Goal: Task Accomplishment & Management: Use online tool/utility

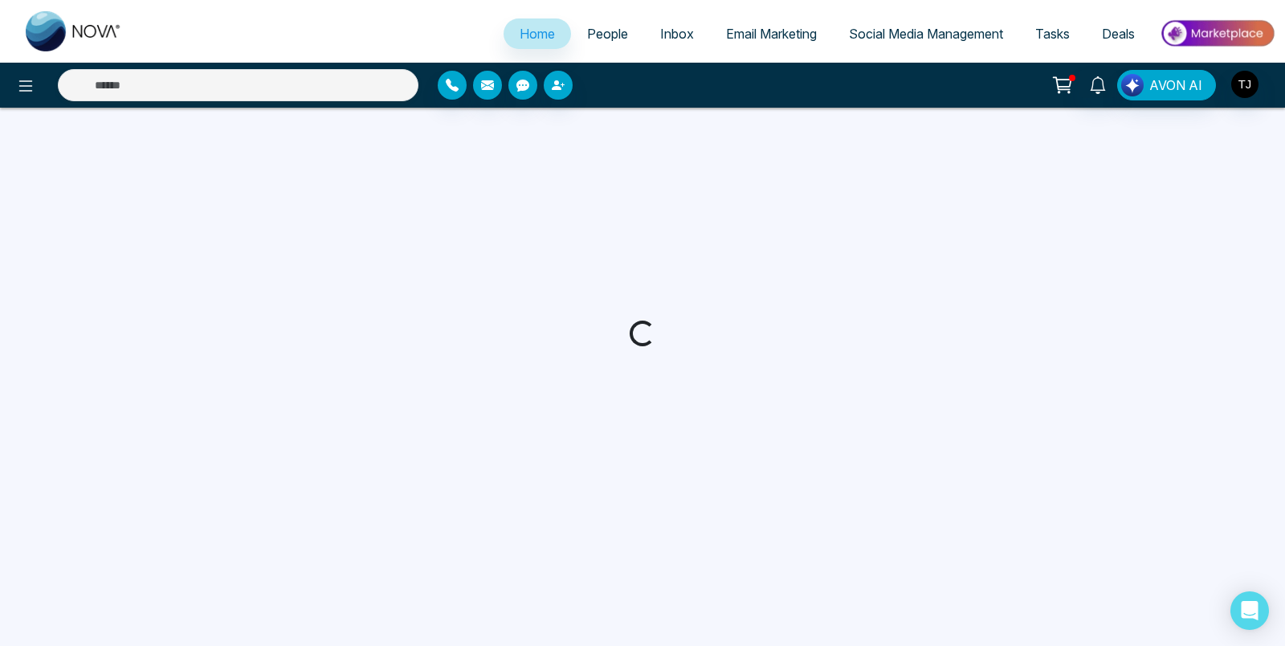
select select "*"
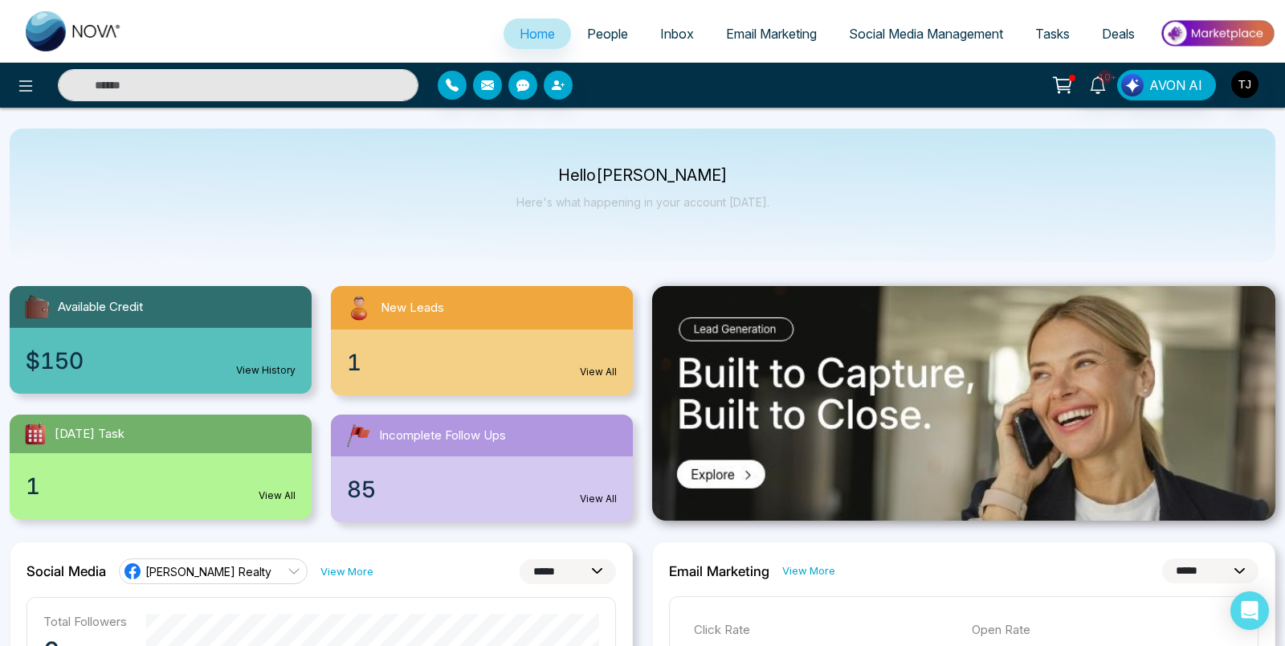
click at [365, 353] on div "1 View All" at bounding box center [482, 362] width 302 height 66
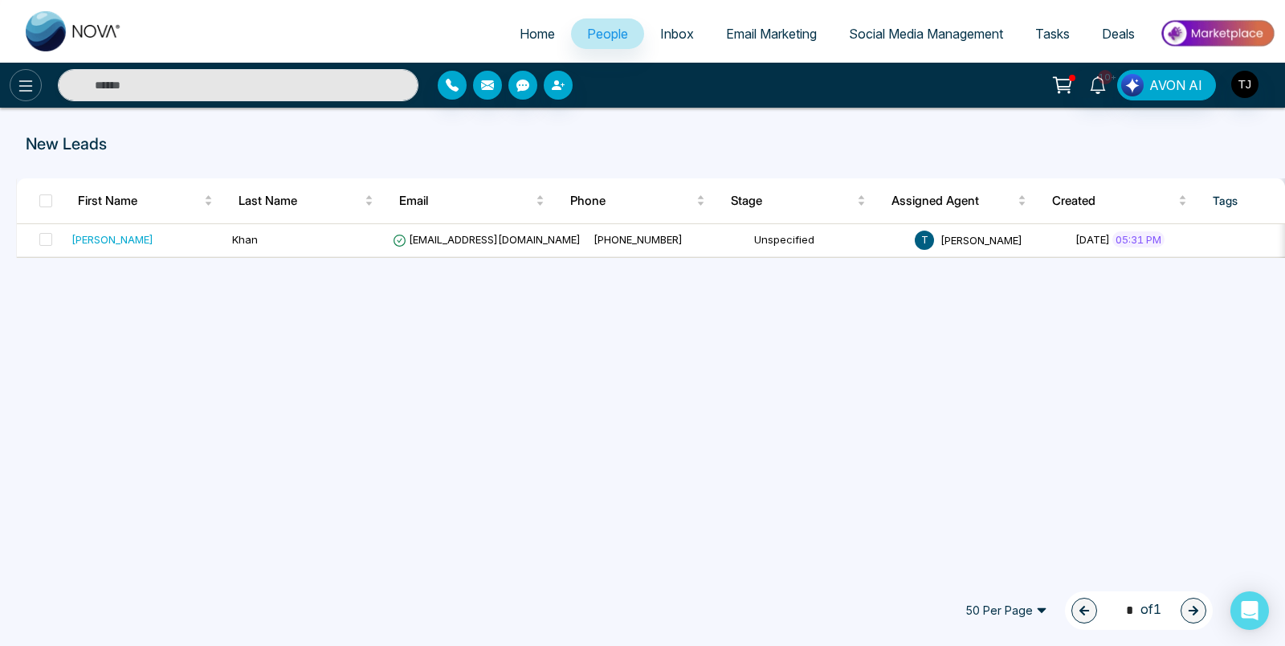
click at [29, 93] on icon at bounding box center [25, 85] width 19 height 19
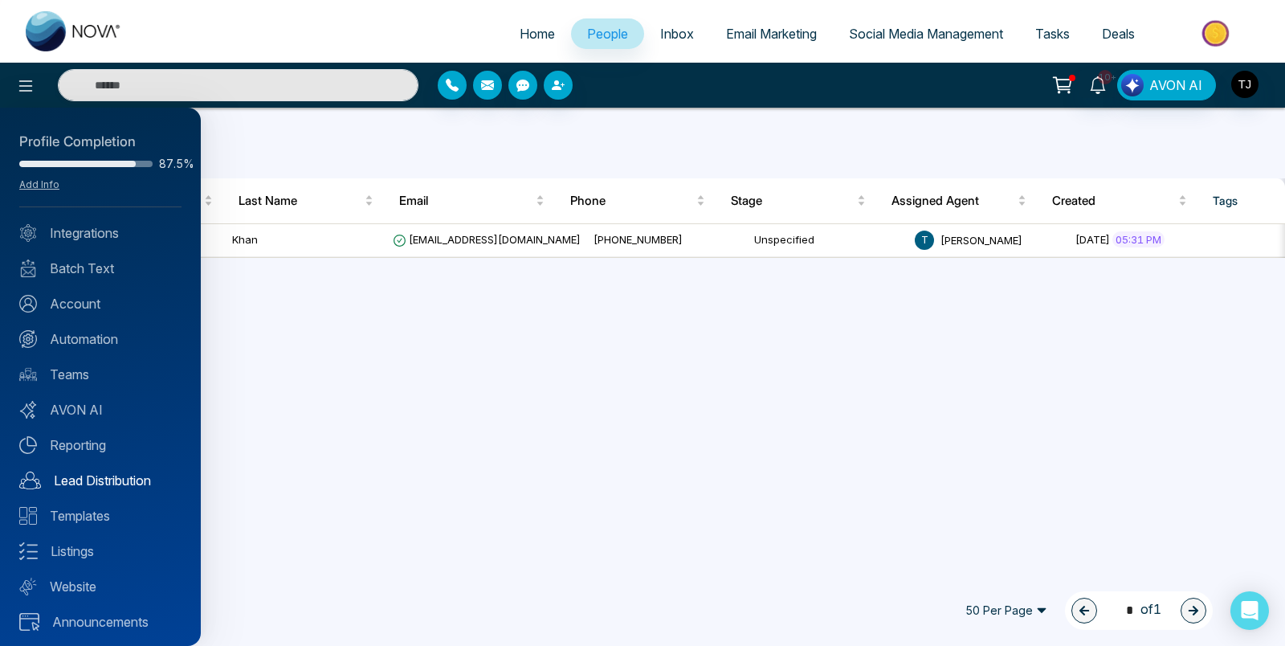
scroll to position [3, 0]
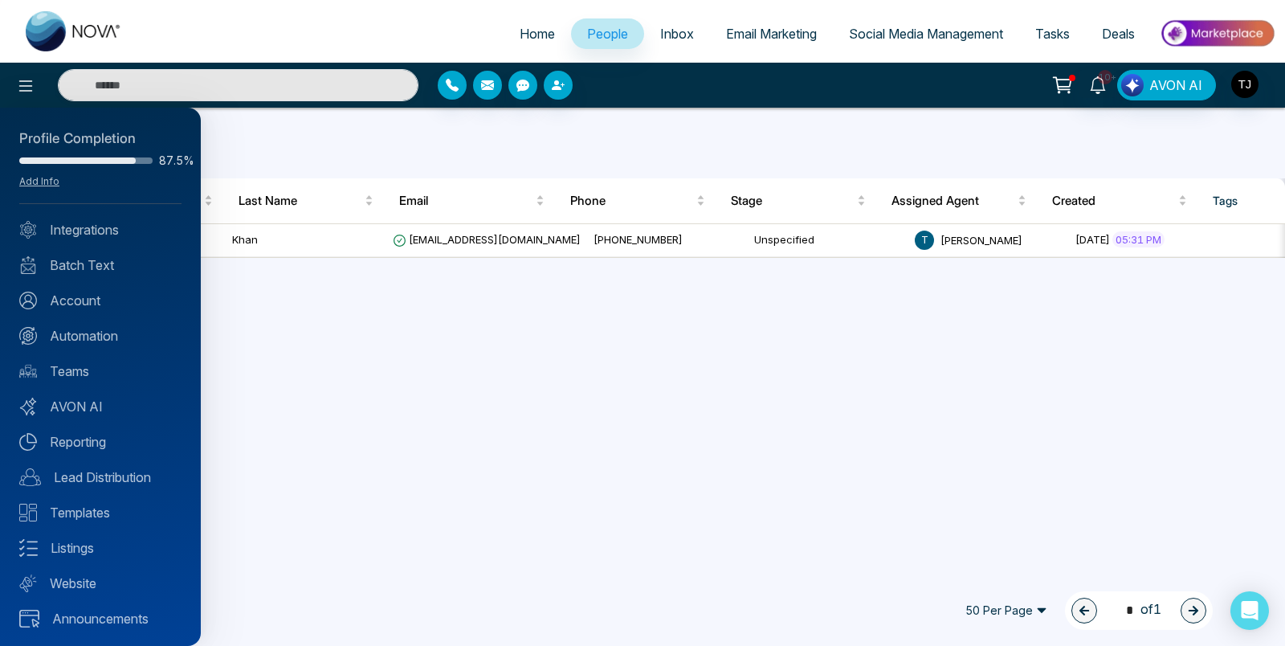
click at [80, 394] on div "Profile Completion 87.5% Add Info Integrations Batch Text Account Automation Te…" at bounding box center [100, 377] width 201 height 538
click at [86, 403] on link "AVON AI" at bounding box center [100, 406] width 162 height 19
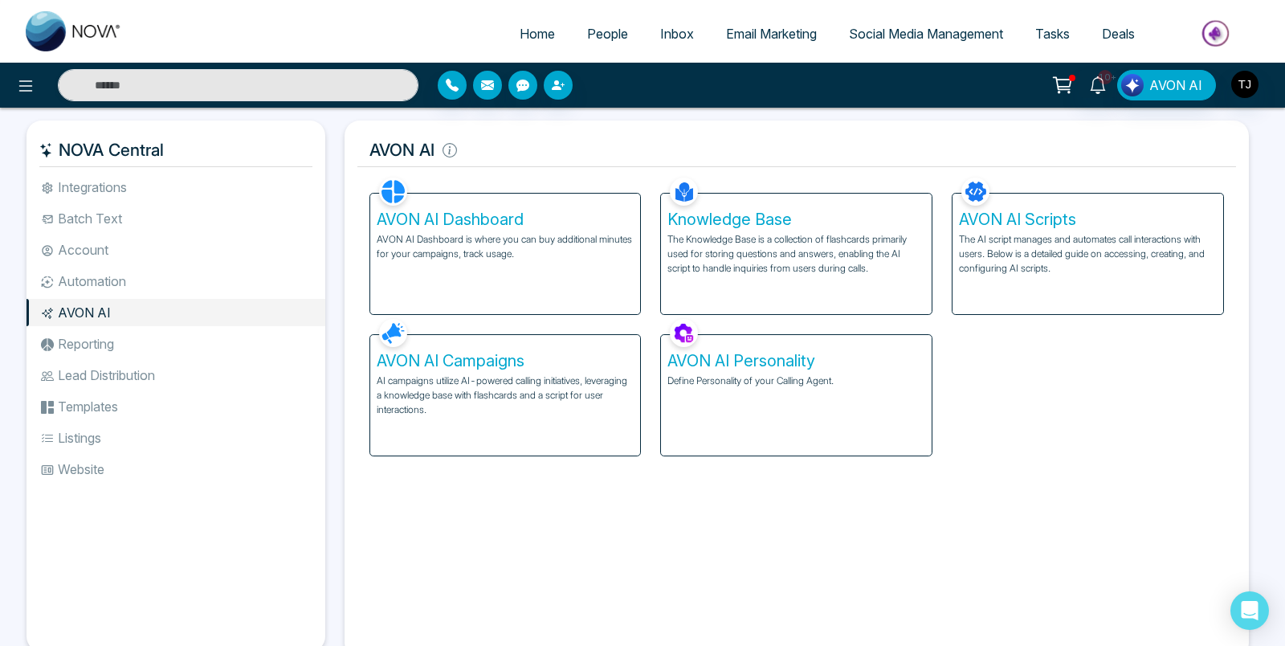
click at [521, 252] on p "AVON AI Dashboard is where you can buy additional minutes for your campaigns, t…" at bounding box center [506, 246] width 258 height 29
click at [726, 286] on div "Knowledge Base The Knowledge Base is a collection of flashcards primarily used …" at bounding box center [796, 254] width 271 height 120
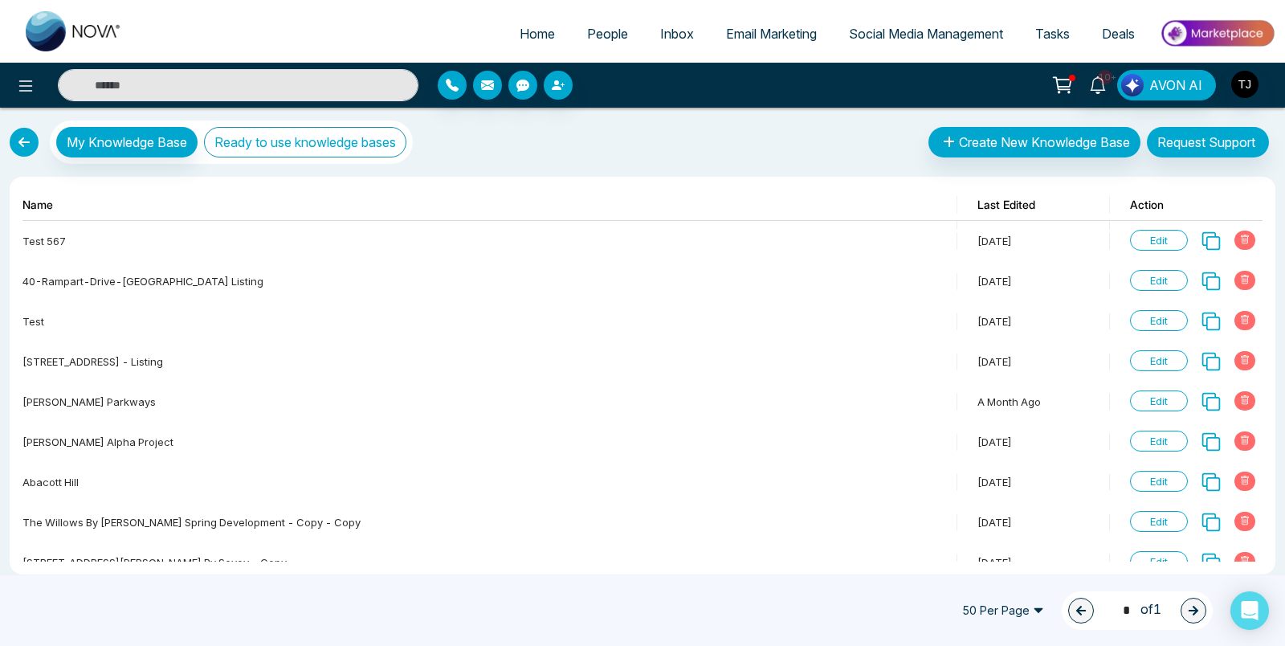
click at [351, 147] on button "Ready to use knowledge bases" at bounding box center [305, 142] width 202 height 31
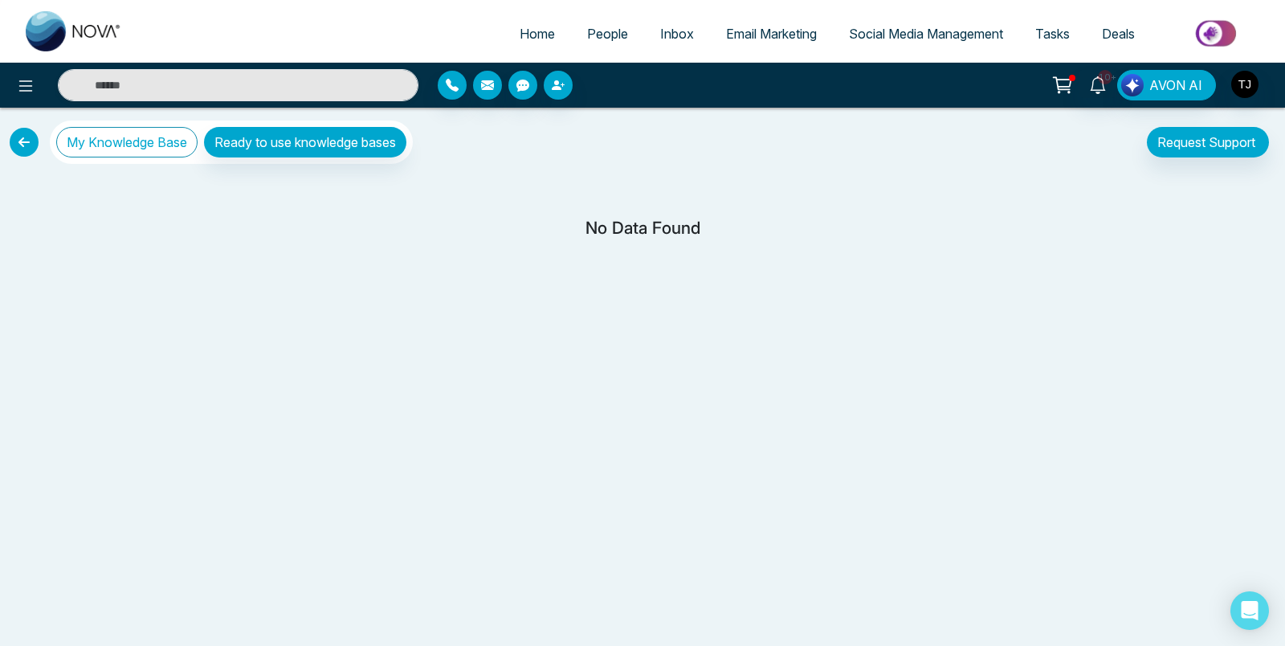
click at [165, 136] on button "My Knowledge Base" at bounding box center [126, 142] width 141 height 31
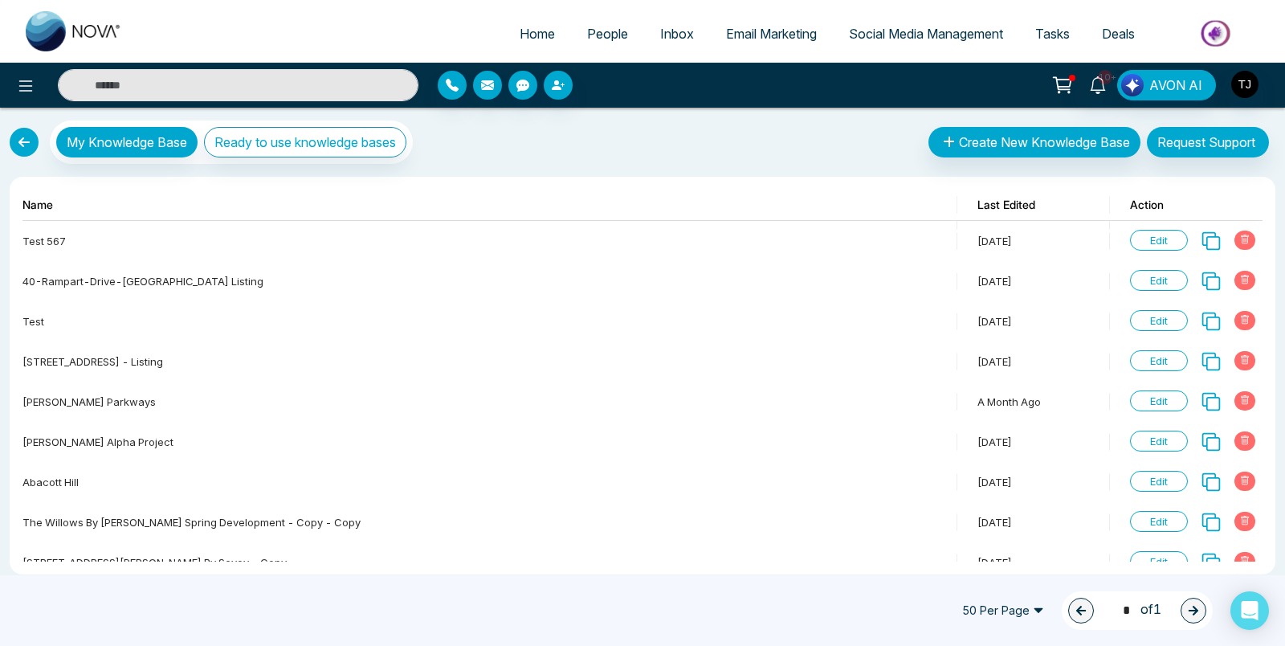
click at [16, 132] on link at bounding box center [24, 142] width 29 height 29
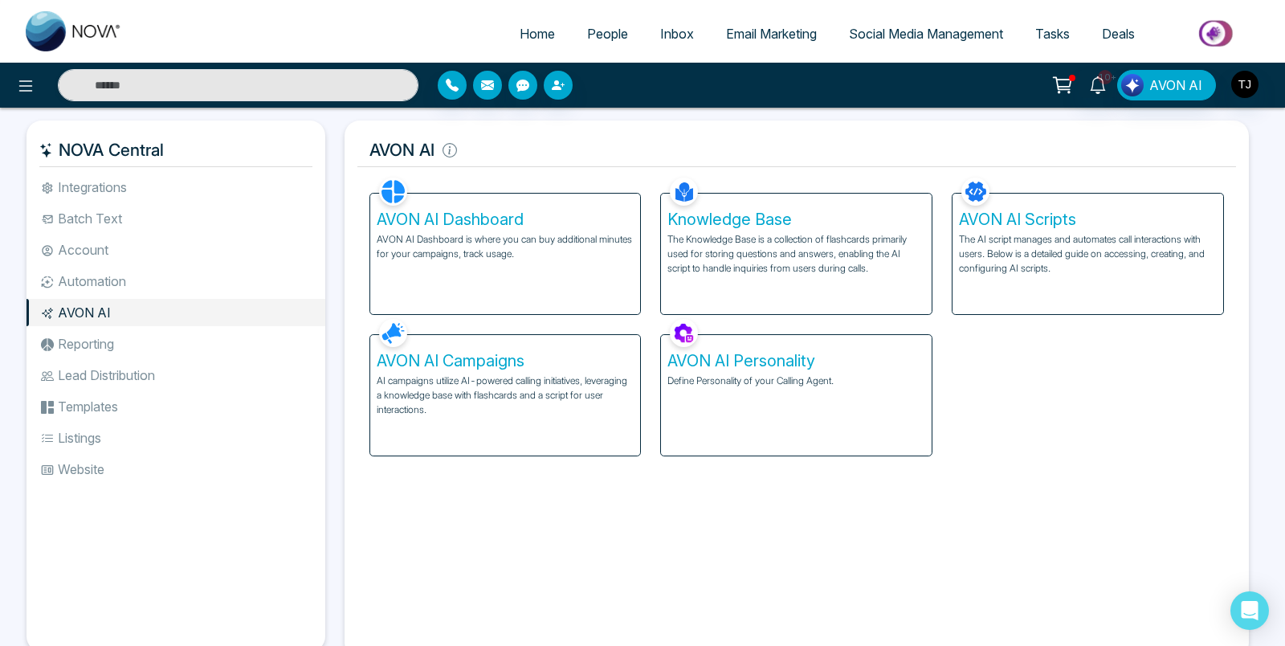
click at [733, 403] on div "AVON AI Personality Define Personality of your Calling Agent." at bounding box center [796, 395] width 271 height 120
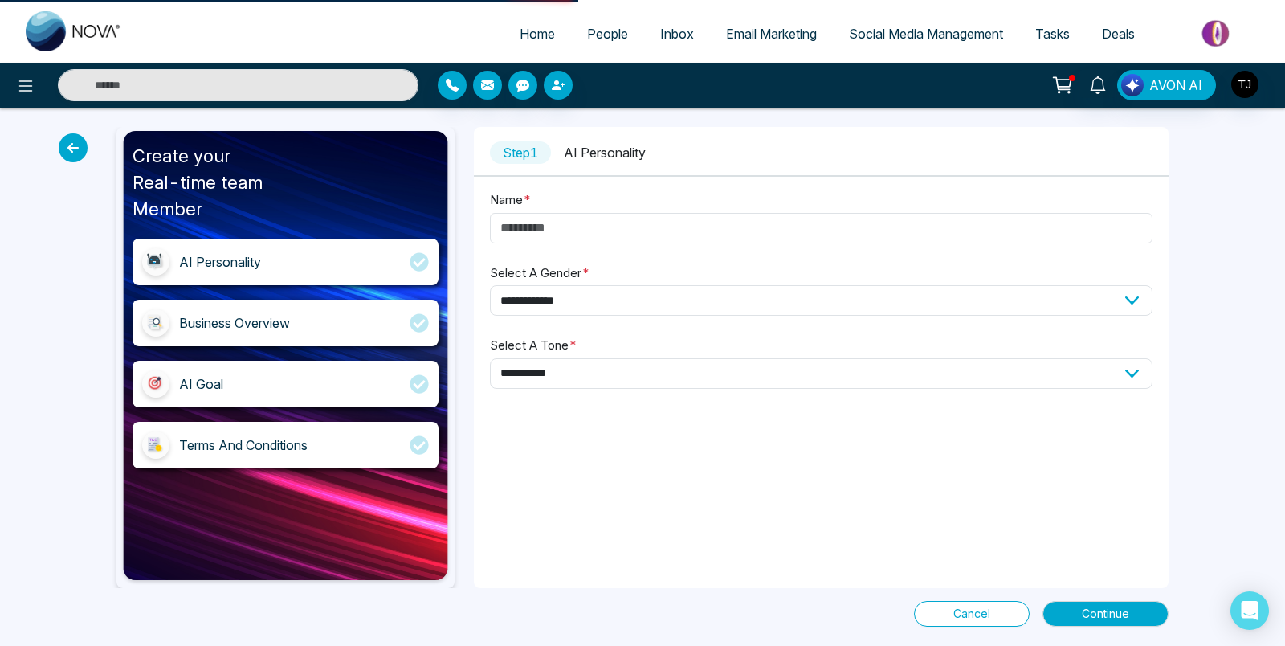
type input "*****"
select select "******"
select select "********"
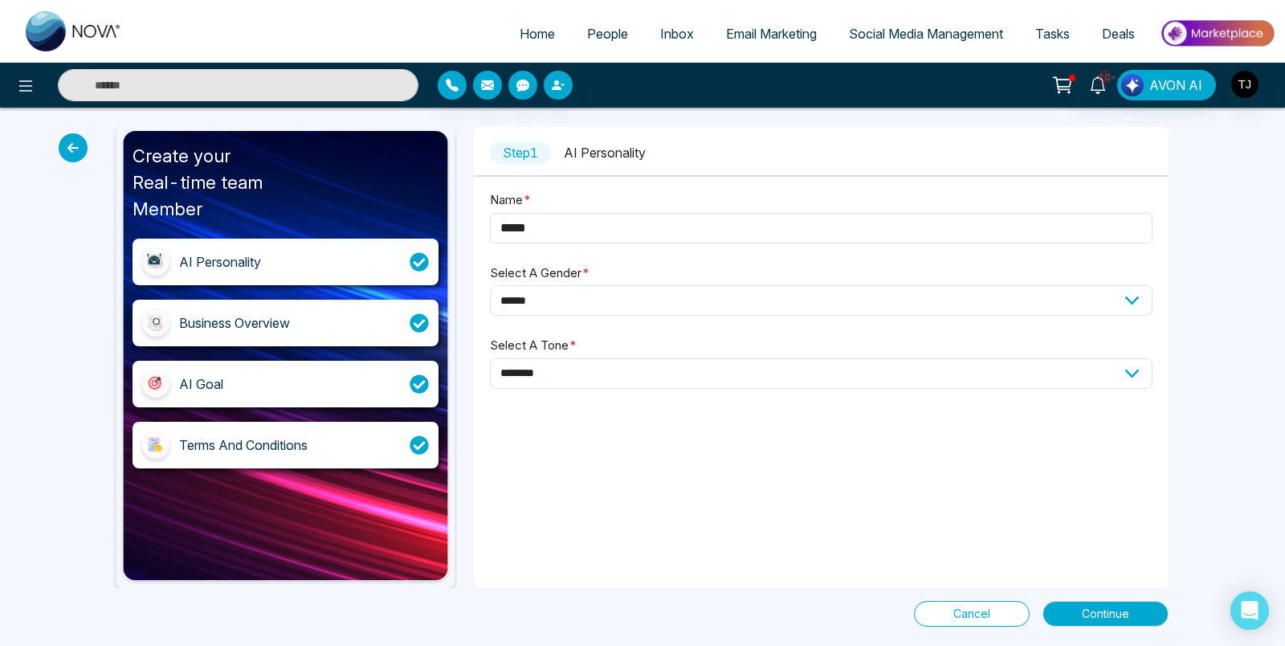
click at [410, 319] on icon at bounding box center [419, 322] width 19 height 19
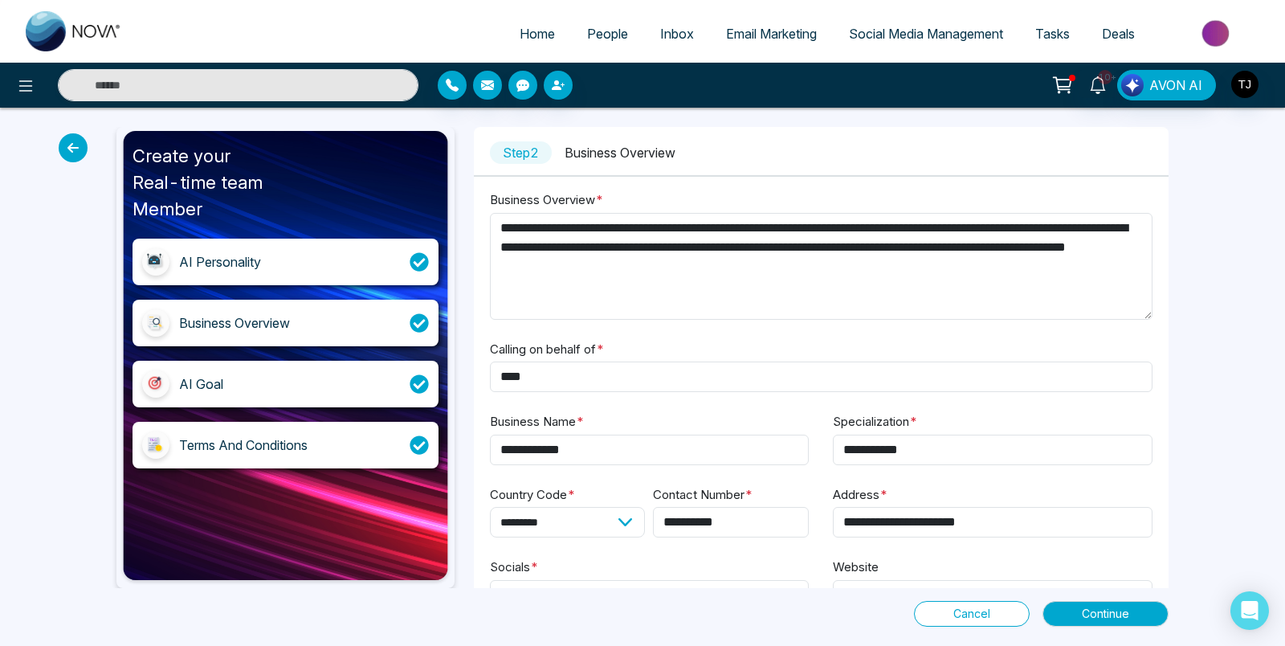
click at [402, 379] on div "AI Goal" at bounding box center [284, 384] width 305 height 47
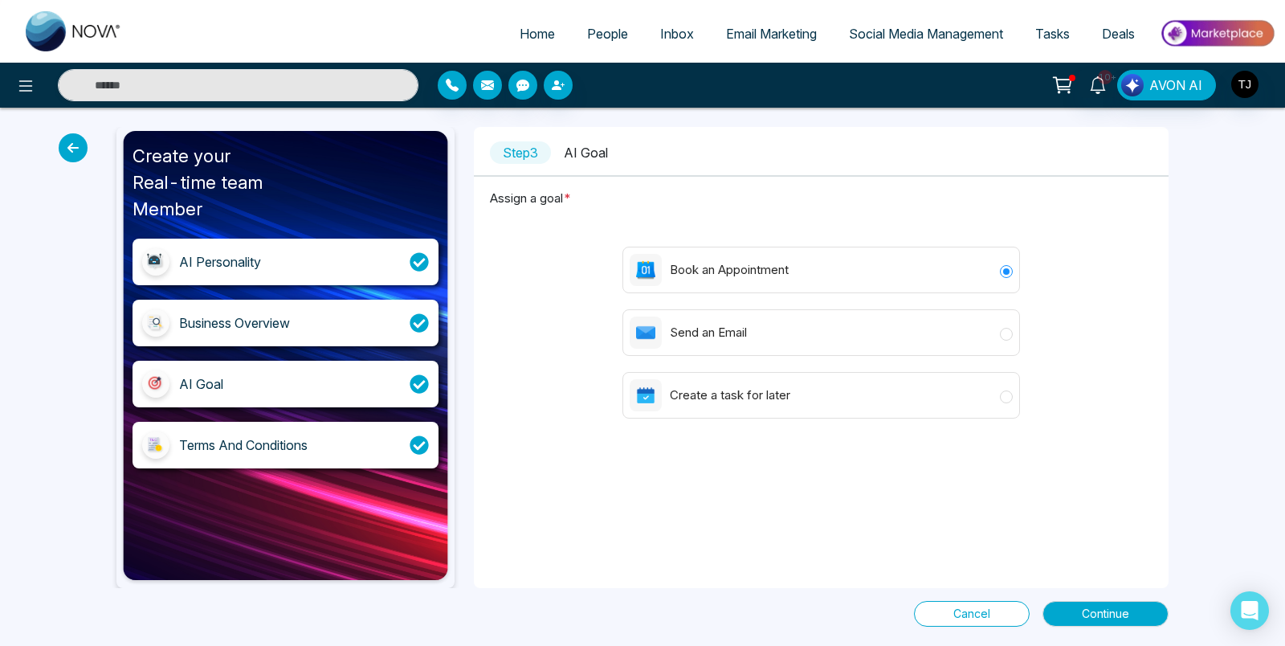
click at [411, 450] on icon at bounding box center [419, 444] width 19 height 19
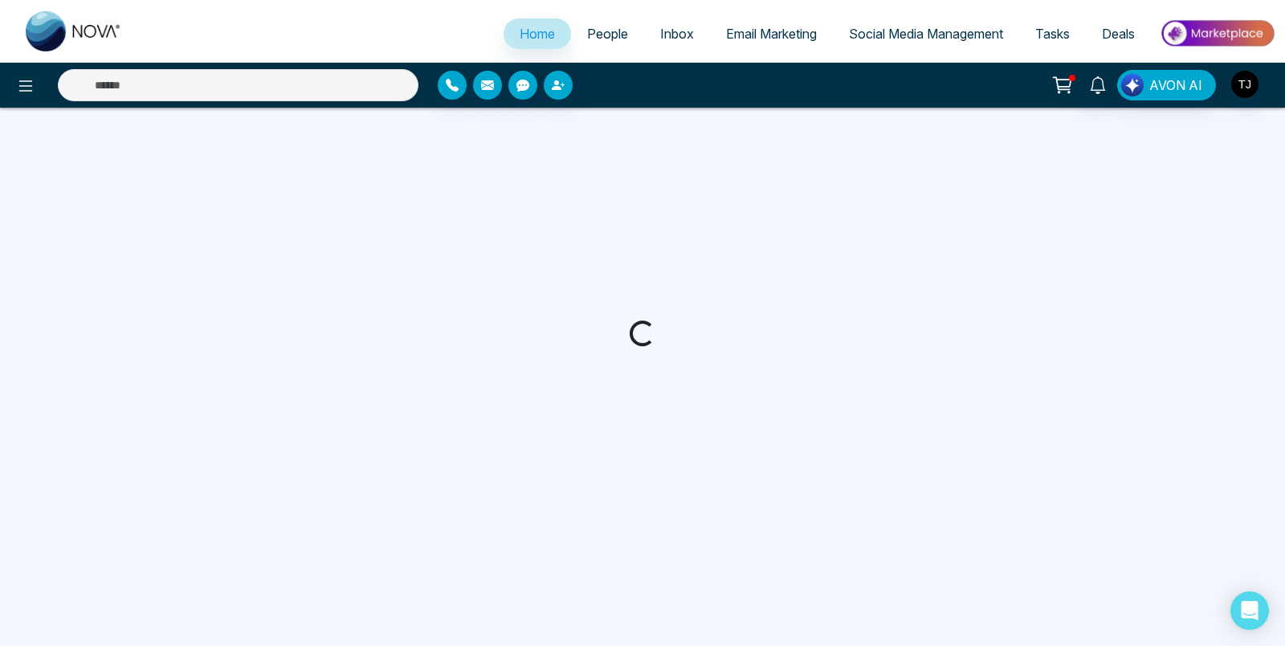
select select "*"
